Goal: Go to known website

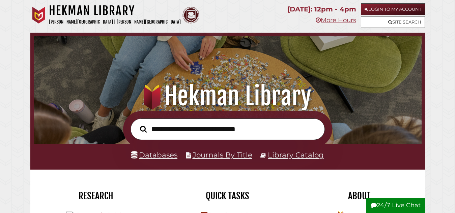
scroll to position [128, 384]
click at [380, 10] on link "Login to My Account" at bounding box center [393, 9] width 64 height 12
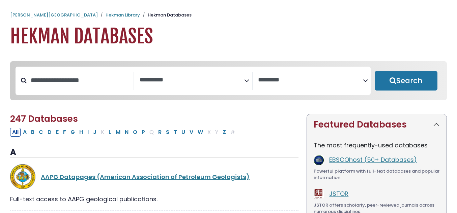
select select "Database Subject Filter"
select select "Database Vendors Filter"
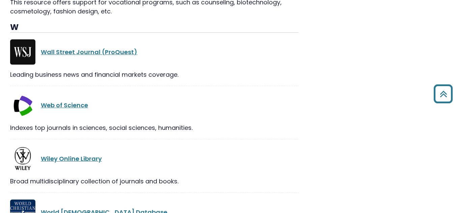
scroll to position [13790, 0]
click at [63, 101] on link "Web of Science" at bounding box center [64, 105] width 47 height 8
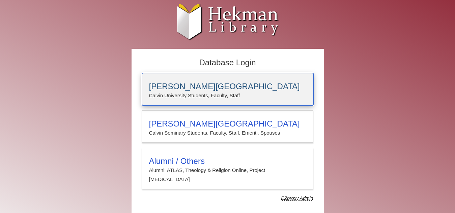
click at [199, 88] on h3 "[PERSON_NAME][GEOGRAPHIC_DATA]" at bounding box center [227, 86] width 157 height 9
